Goal: Task Accomplishment & Management: Manage account settings

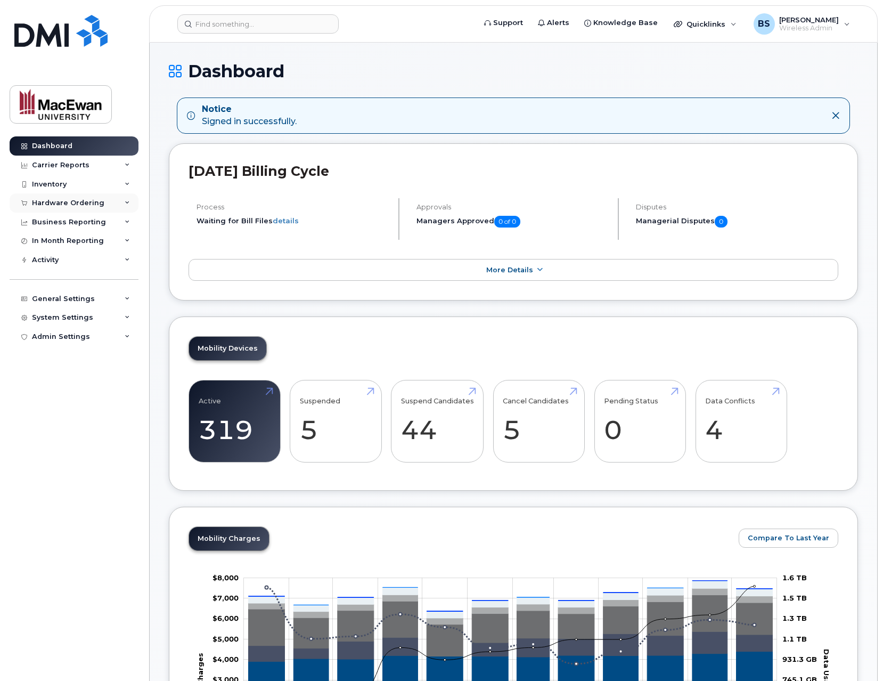
click at [117, 203] on div "Hardware Ordering" at bounding box center [74, 202] width 129 height 19
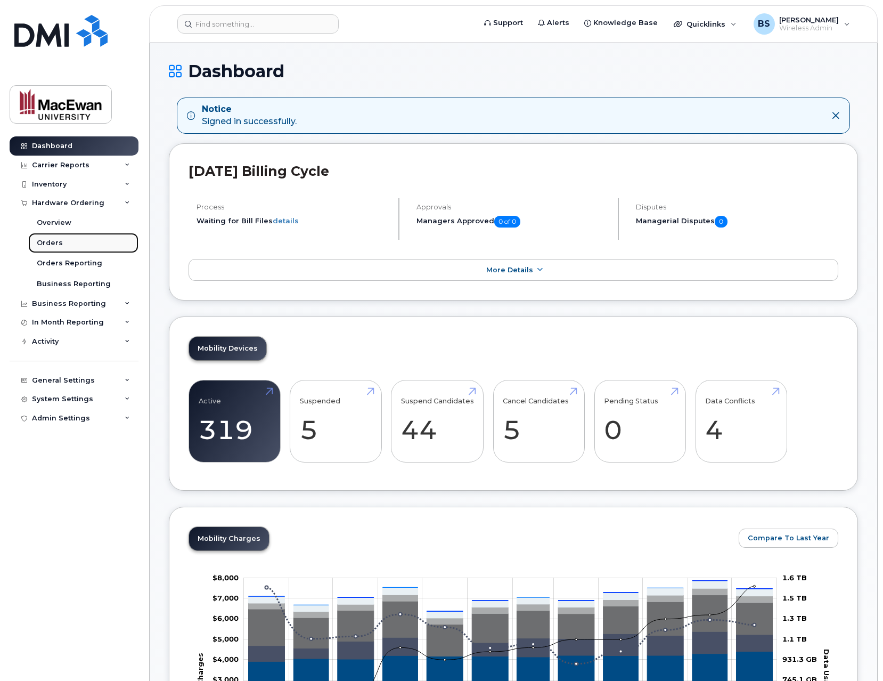
click at [93, 242] on link "Orders" at bounding box center [83, 243] width 110 height 20
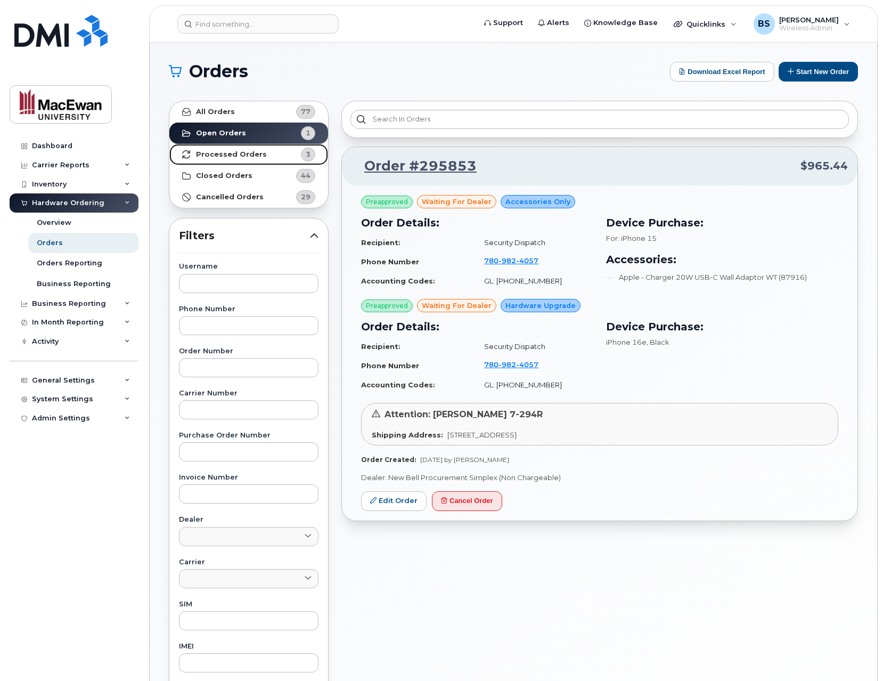
click at [275, 152] on link "Processed Orders 3" at bounding box center [248, 154] width 159 height 21
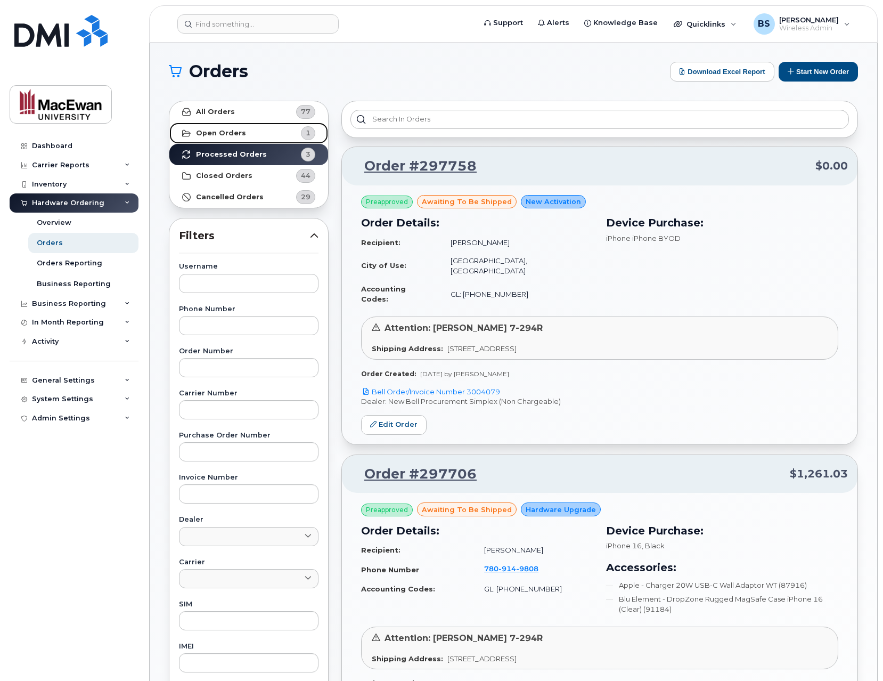
click at [247, 129] on link "Open Orders 1" at bounding box center [248, 132] width 159 height 21
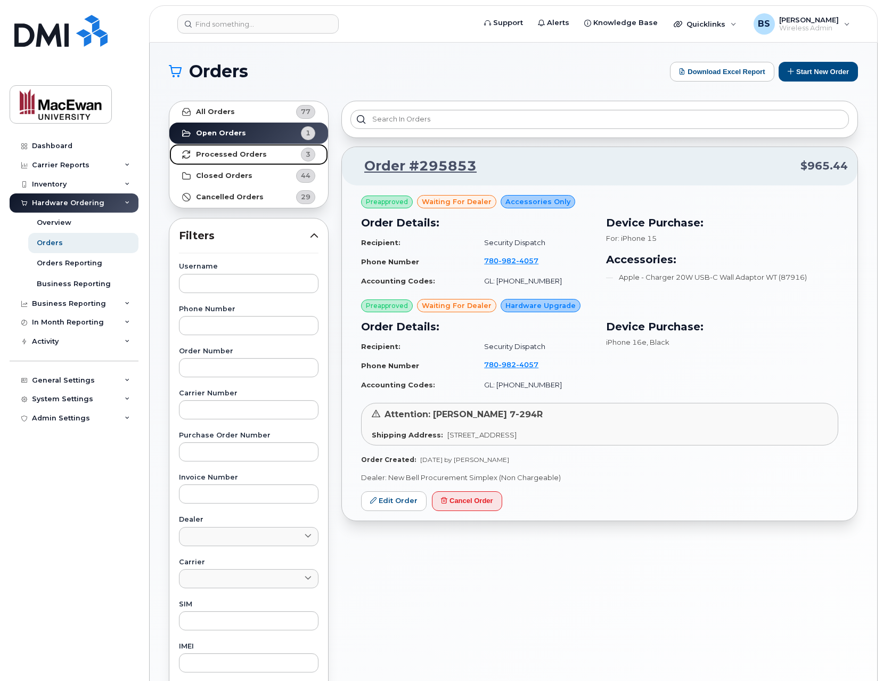
click at [254, 158] on link "Processed Orders 3" at bounding box center [248, 154] width 159 height 21
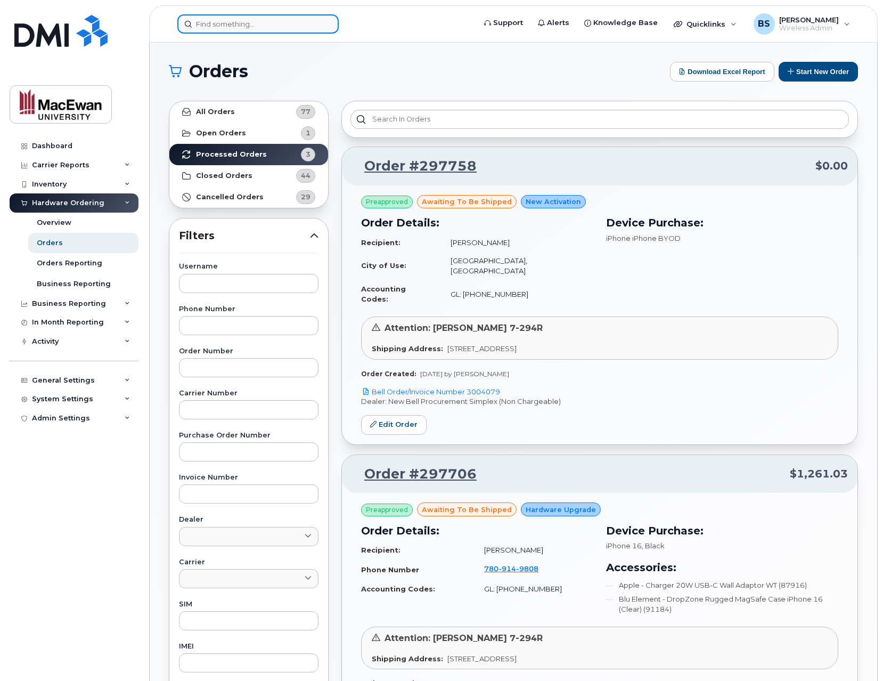
click at [311, 30] on input at bounding box center [257, 23] width 161 height 19
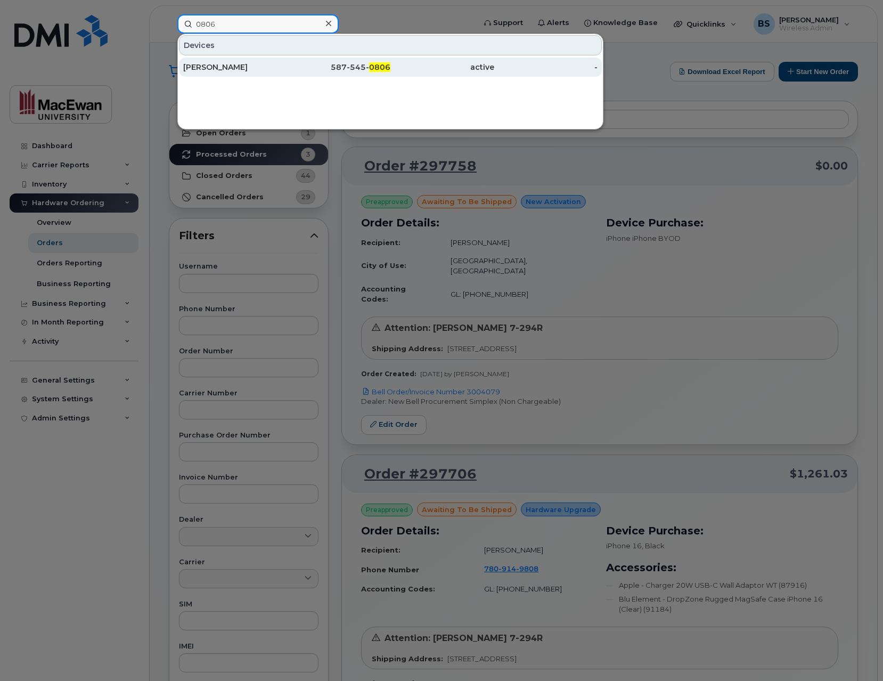
type input "0806"
click at [287, 76] on div "[PERSON_NAME]" at bounding box center [339, 67] width 104 height 19
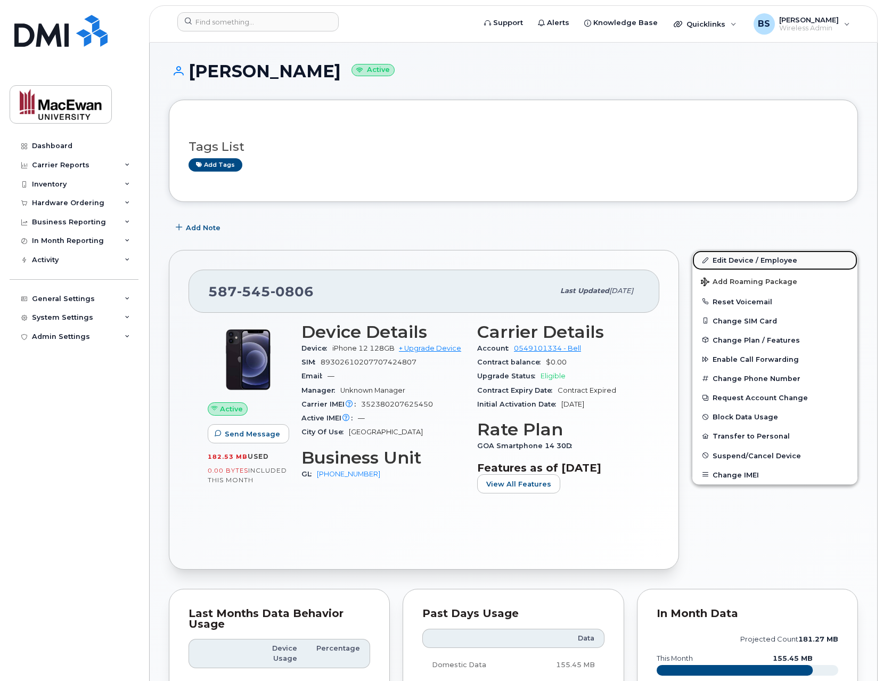
click at [751, 264] on link "Edit Device / Employee" at bounding box center [774, 259] width 165 height 19
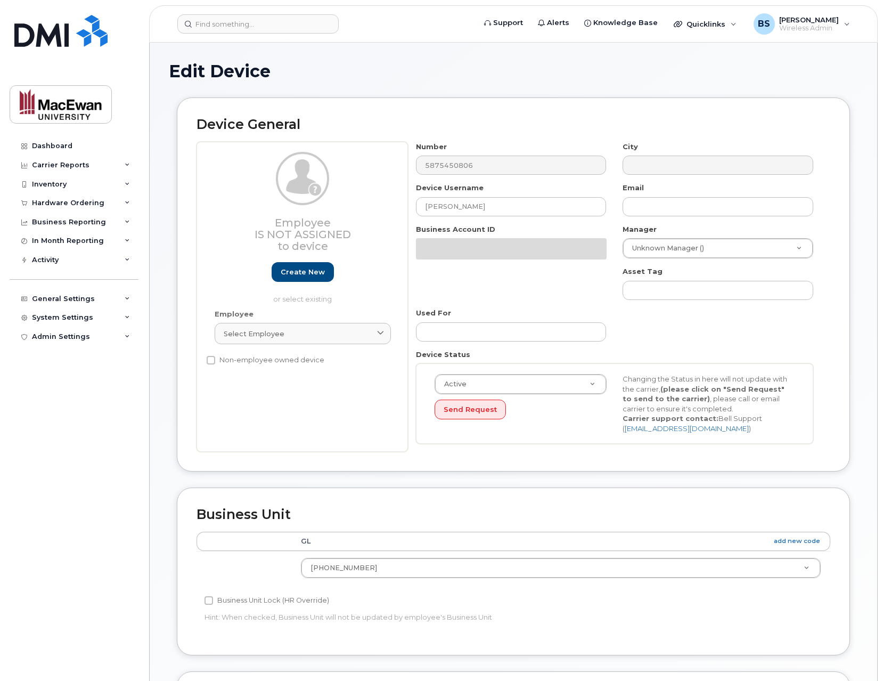
select select "29551970"
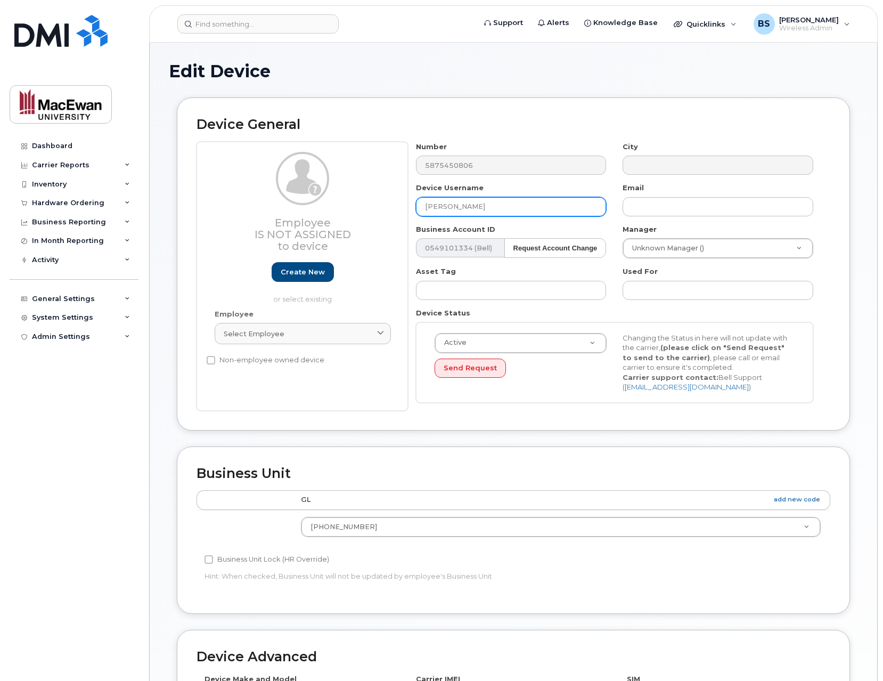
click at [464, 211] on input "[PERSON_NAME]" at bounding box center [511, 206] width 191 height 19
paste input "Felipe Valencia"
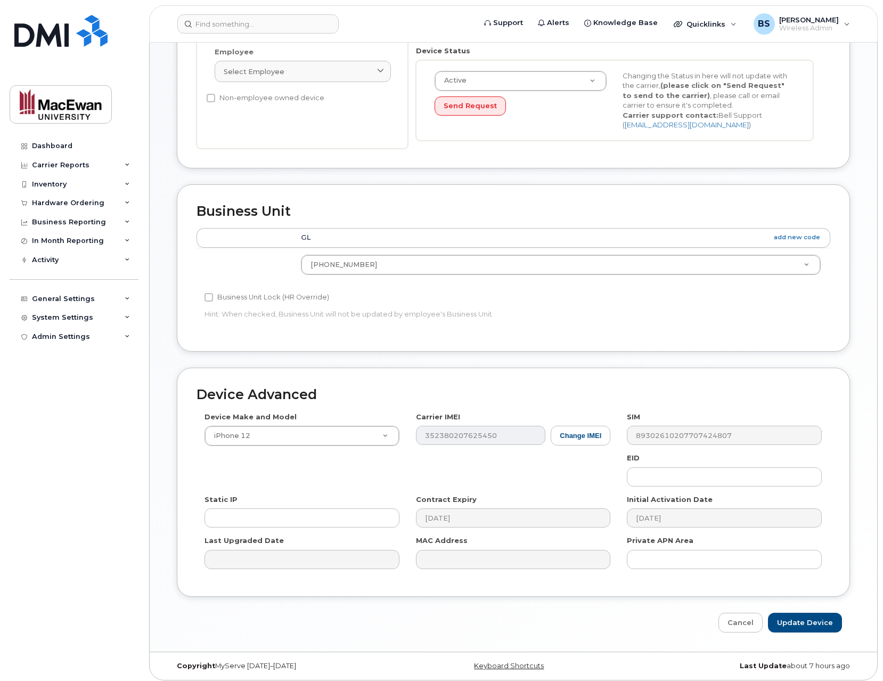
scroll to position [267, 0]
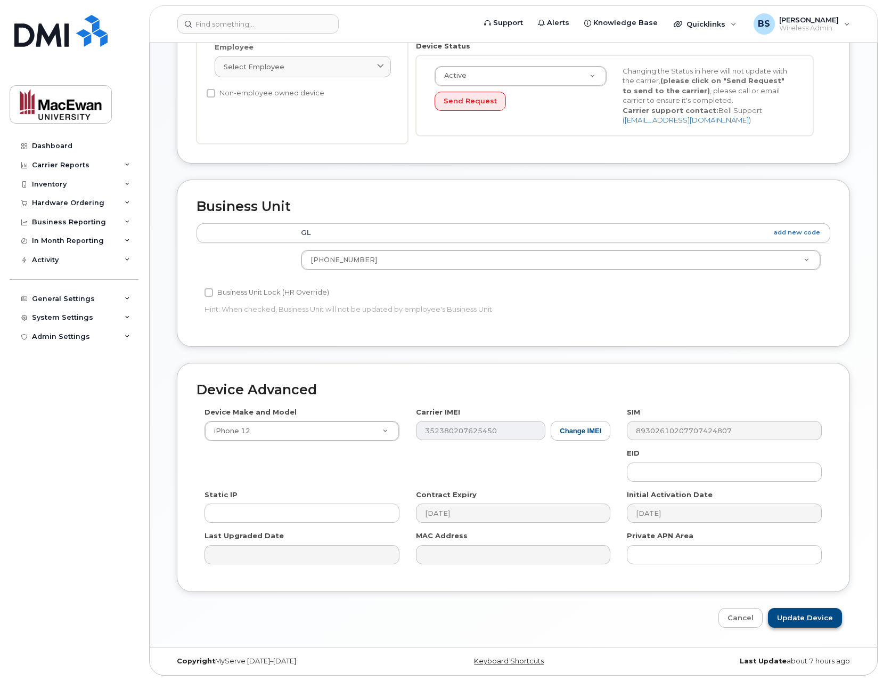
type input "Felipe Valencia"
click at [806, 620] on input "Update Device" at bounding box center [805, 618] width 74 height 20
type input "Saving..."
